Goal: Transaction & Acquisition: Book appointment/travel/reservation

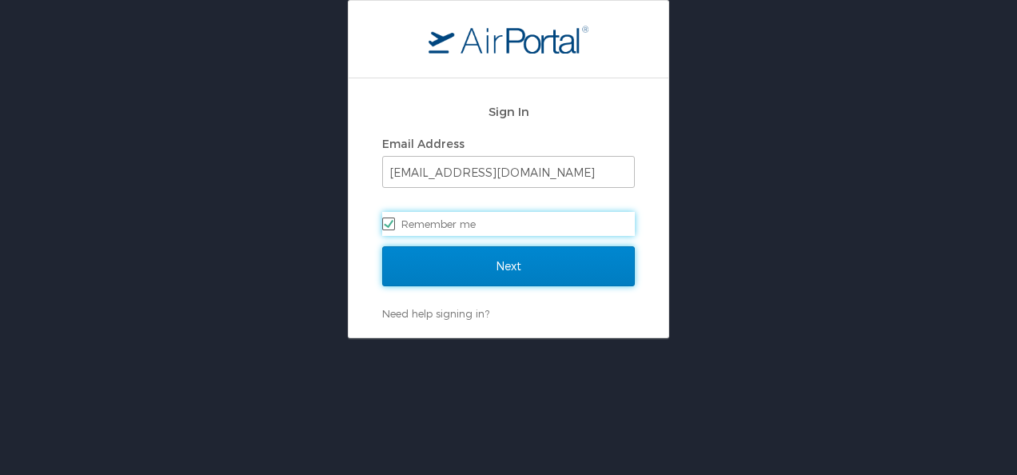
click at [579, 279] on input "Next" at bounding box center [508, 266] width 253 height 40
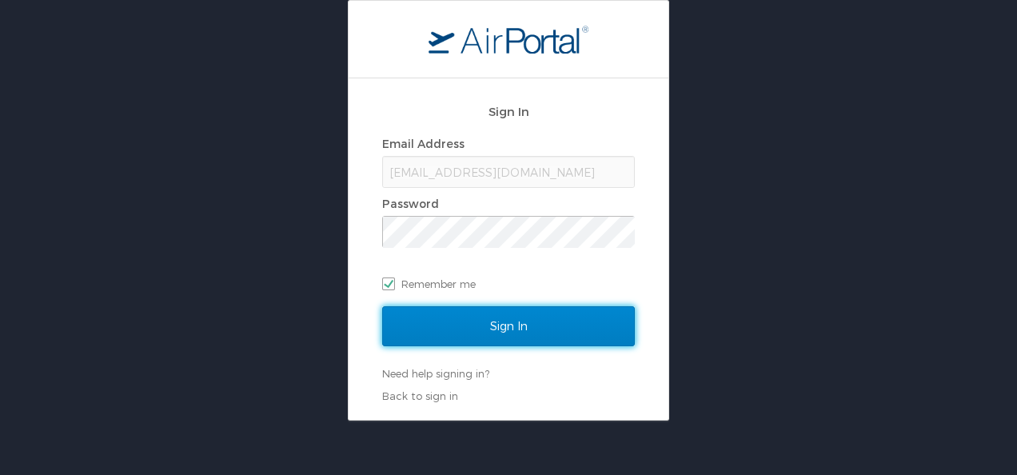
click at [563, 319] on input "Sign In" at bounding box center [508, 326] width 253 height 40
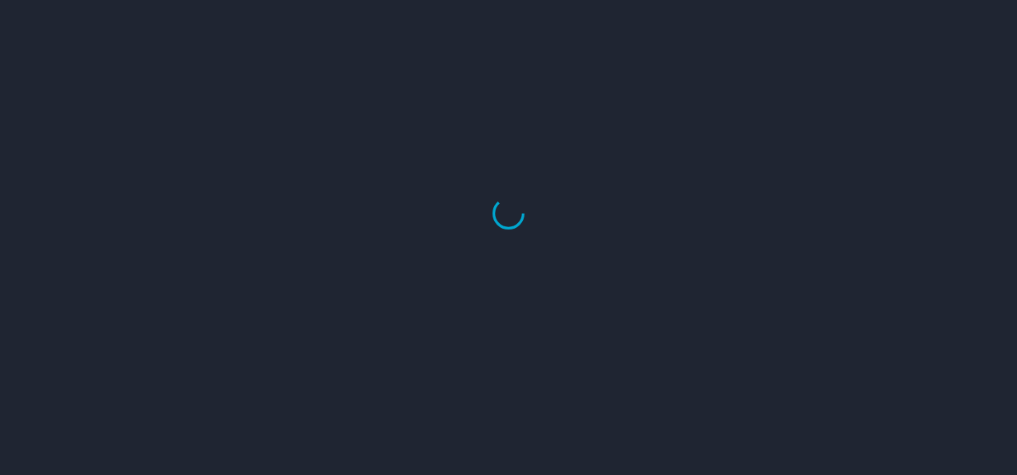
select select "US"
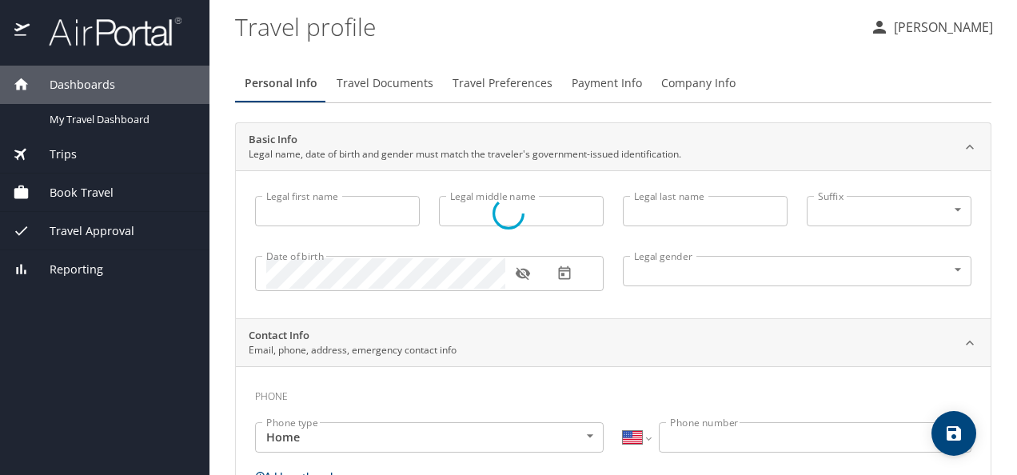
type input "Jose"
type input "Guadalupe"
type input "Lopez Villa"
type input "Male"
type input "Jose Guadalupe"
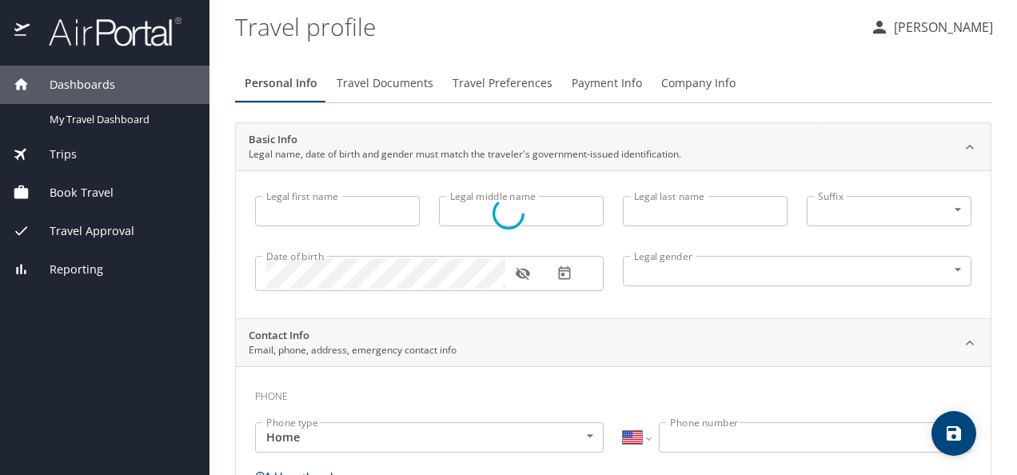
type input "Lopez"
select select "MX"
type input "899 204 4999"
select select "MX"
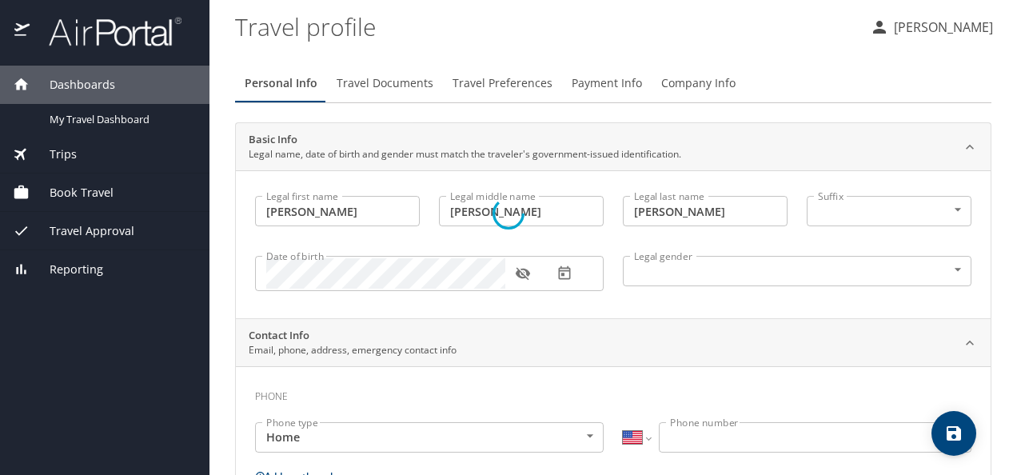
select select "MX"
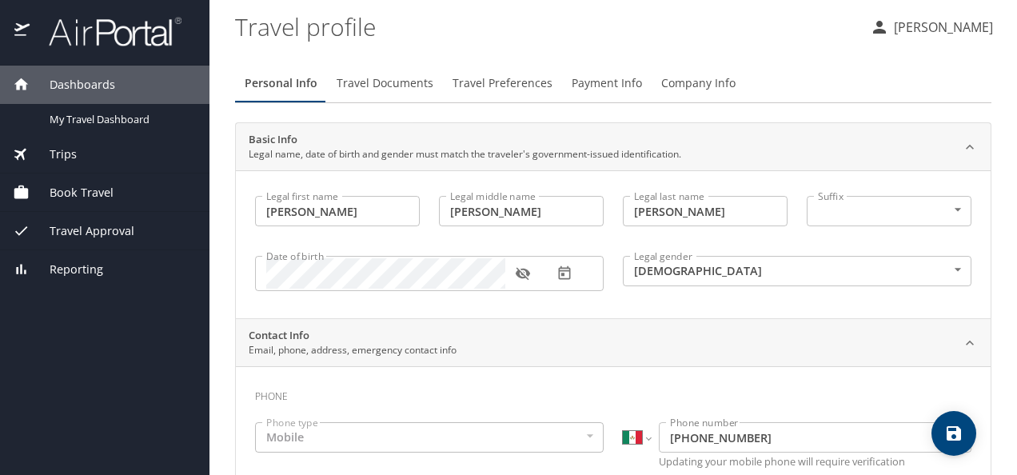
click at [116, 197] on div "Book Travel" at bounding box center [105, 193] width 184 height 18
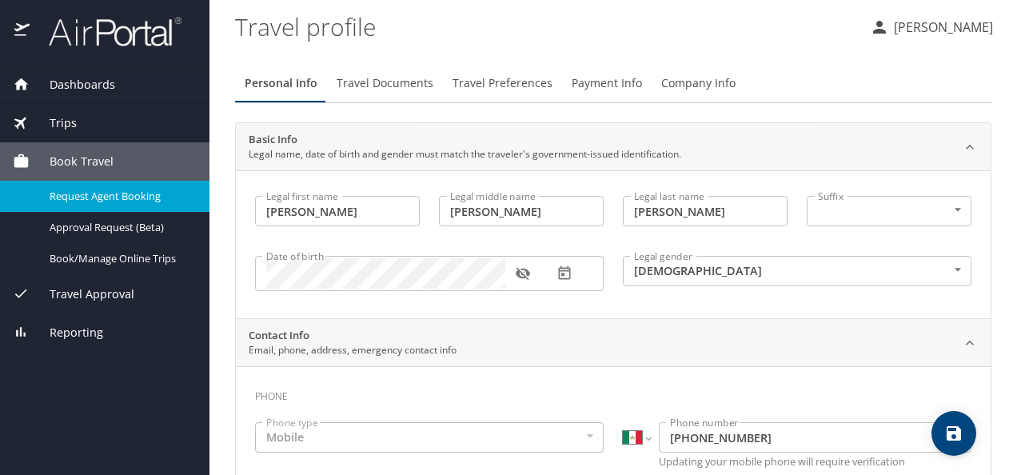
click at [158, 201] on span "Request Agent Booking" at bounding box center [120, 196] width 141 height 15
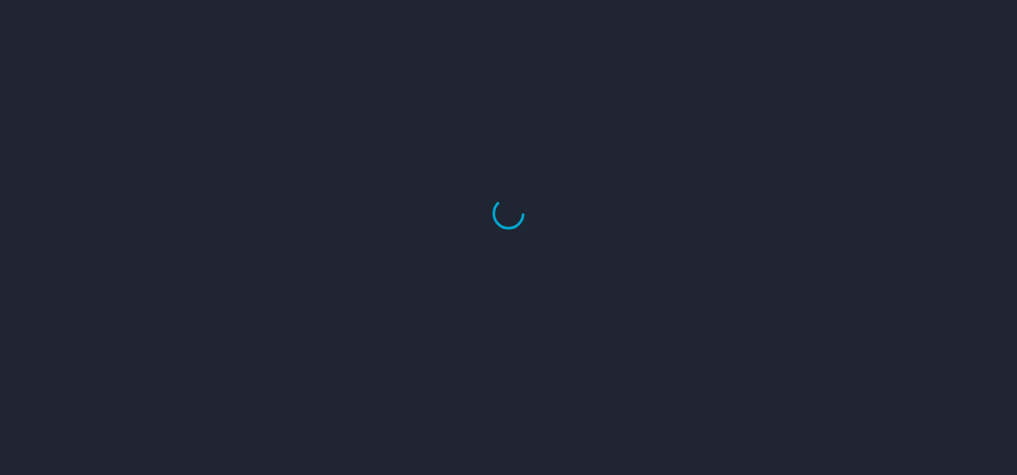
select select "US"
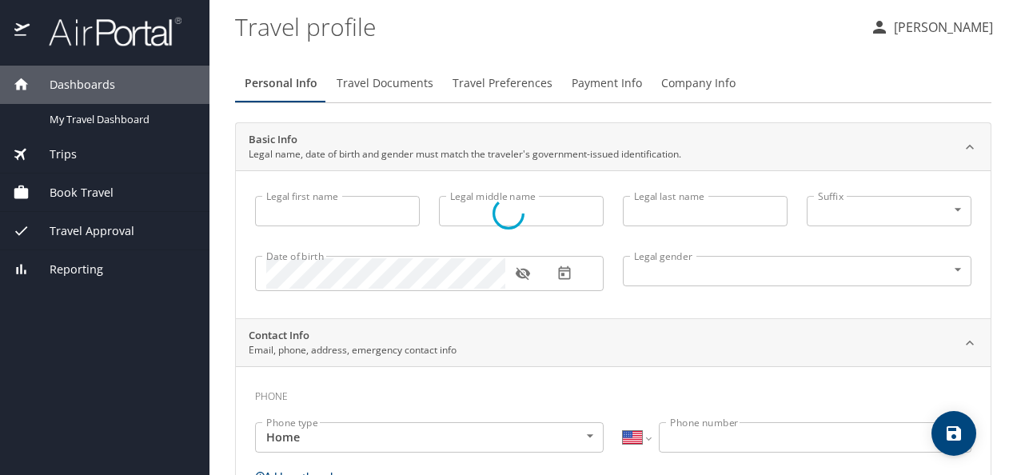
type input "Jose"
type input "Guadalupe"
type input "Lopez Villa"
type input "Male"
type input "Jose Guadalupe"
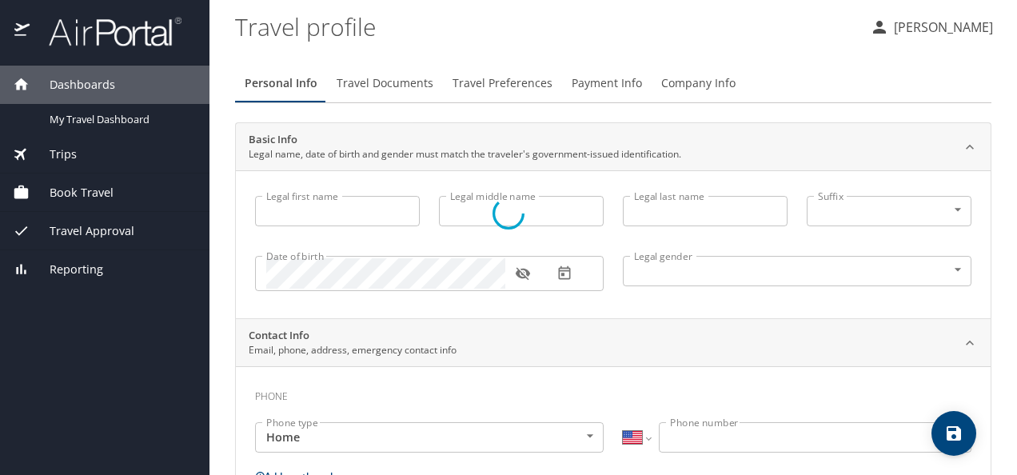
type input "Lopez"
select select "MX"
type input "899 204 4999"
select select "MX"
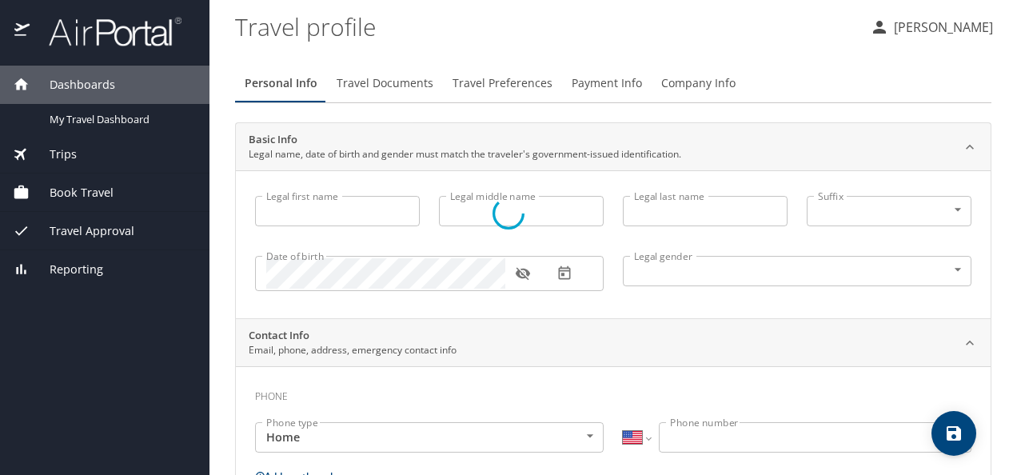
select select "MX"
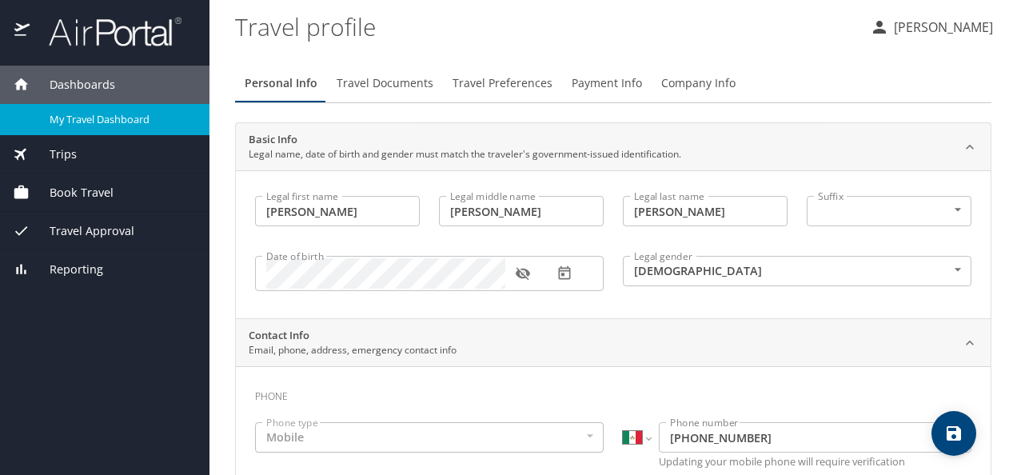
click at [133, 123] on span "My Travel Dashboard" at bounding box center [120, 119] width 141 height 15
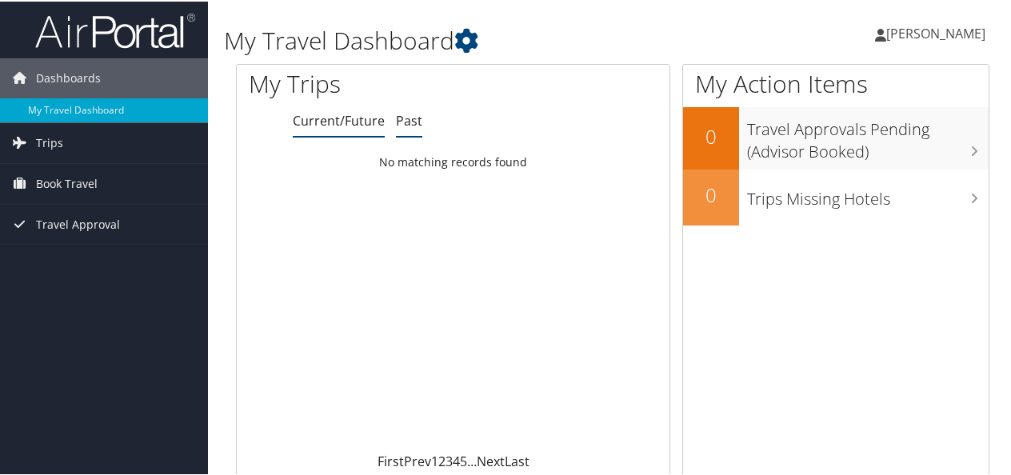
click at [405, 124] on link "Past" at bounding box center [409, 119] width 26 height 18
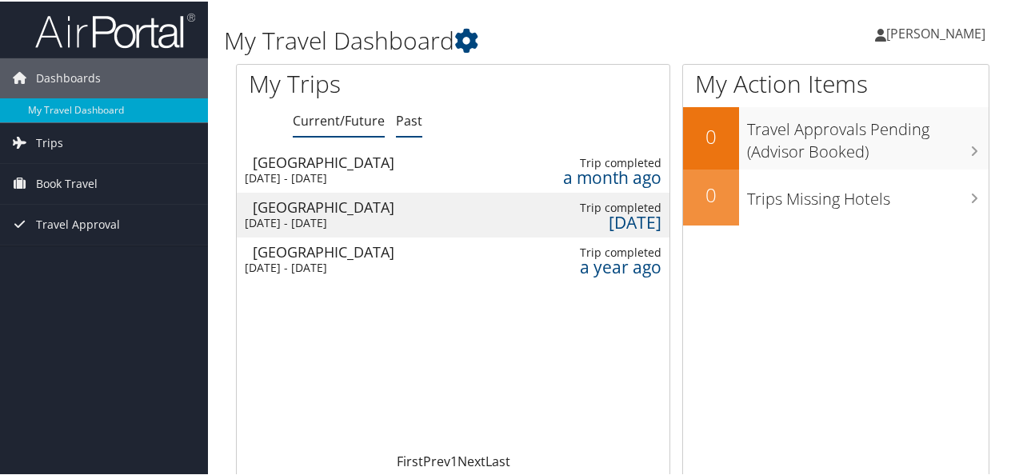
click at [349, 124] on link "Current/Future" at bounding box center [339, 119] width 92 height 18
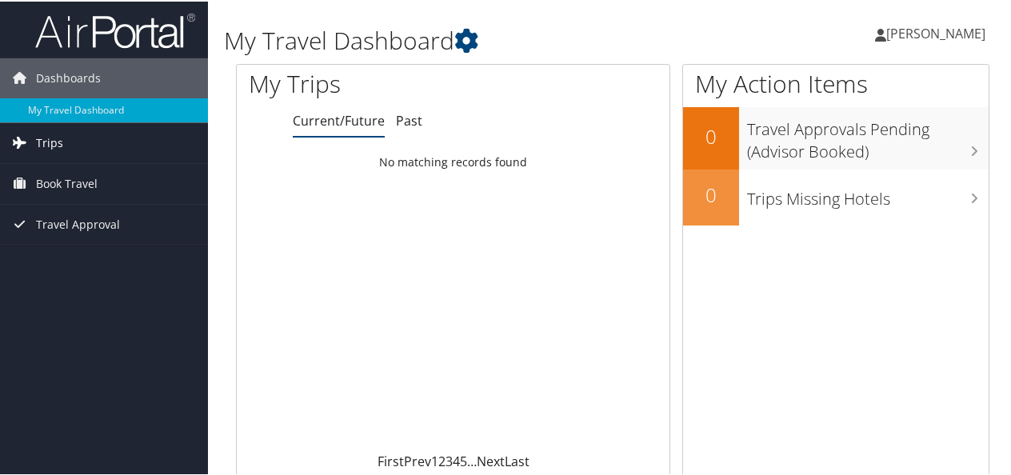
click at [106, 139] on link "Trips" at bounding box center [104, 142] width 208 height 40
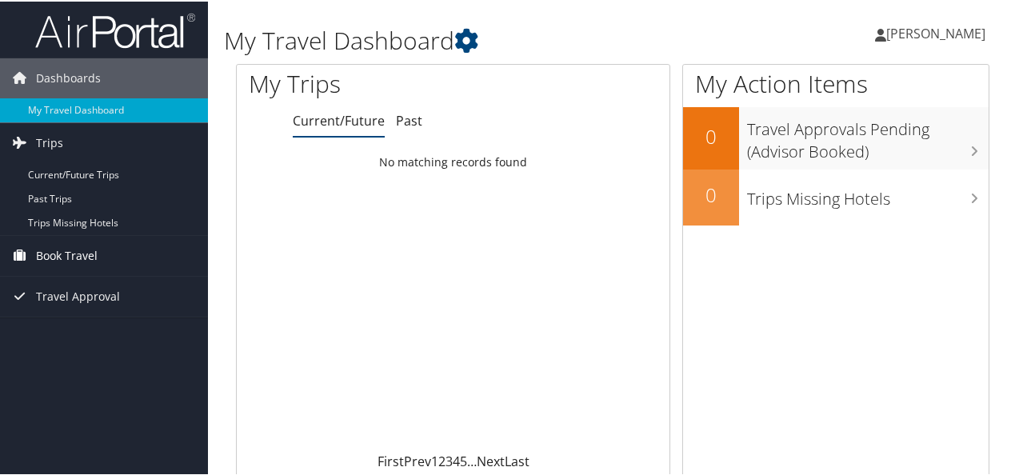
click at [134, 248] on link "Book Travel" at bounding box center [104, 254] width 208 height 40
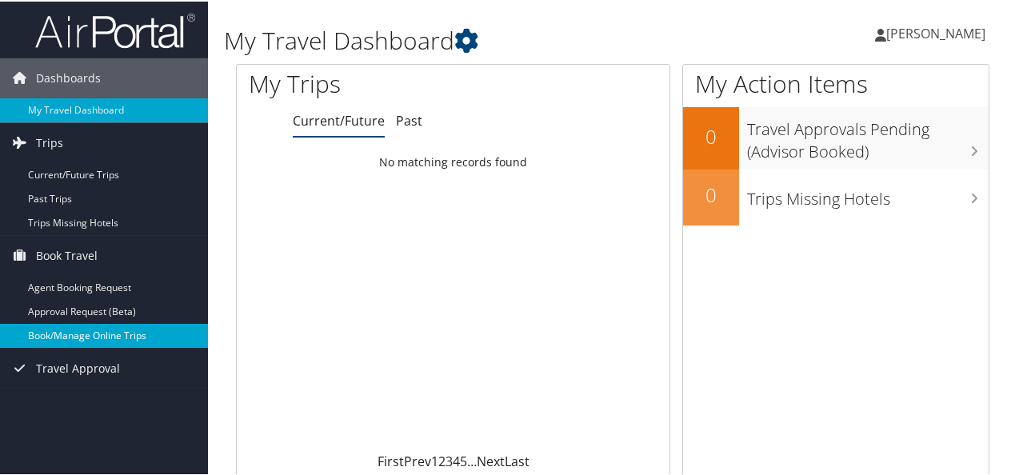
click at [158, 330] on link "Book/Manage Online Trips" at bounding box center [104, 334] width 208 height 24
